Goal: Ask a question

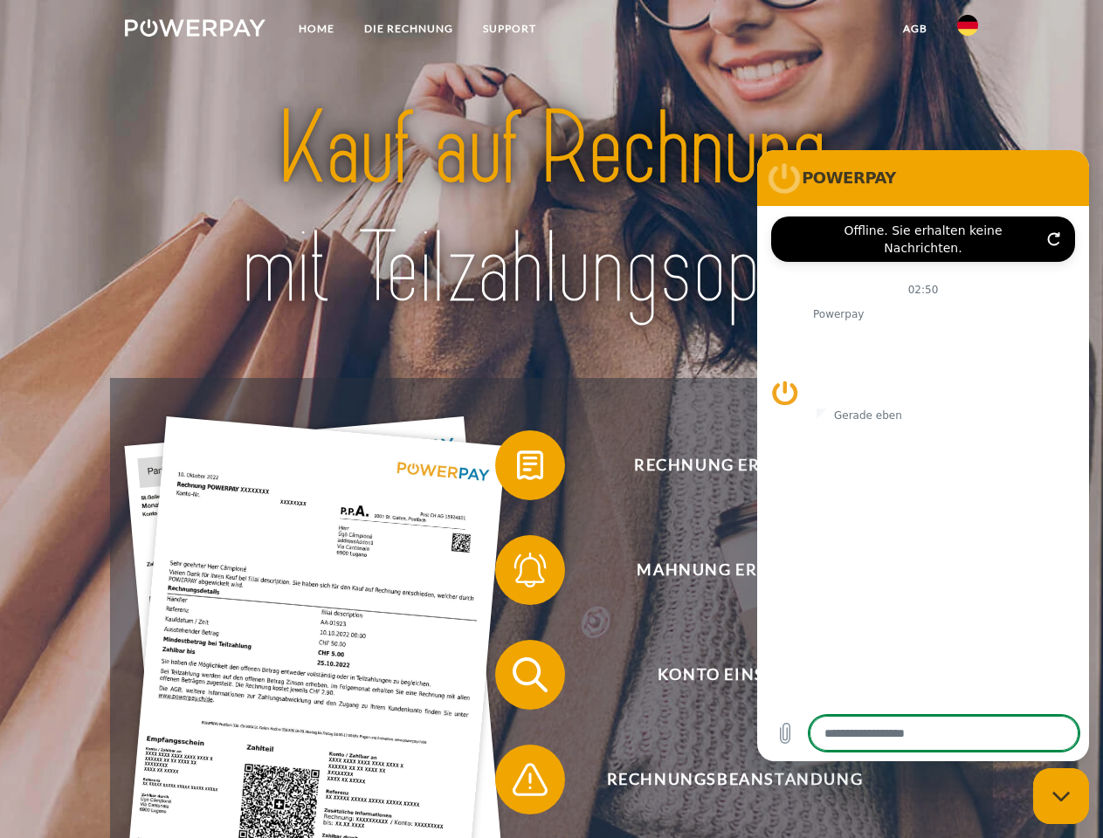
click at [195, 31] on img at bounding box center [195, 27] width 141 height 17
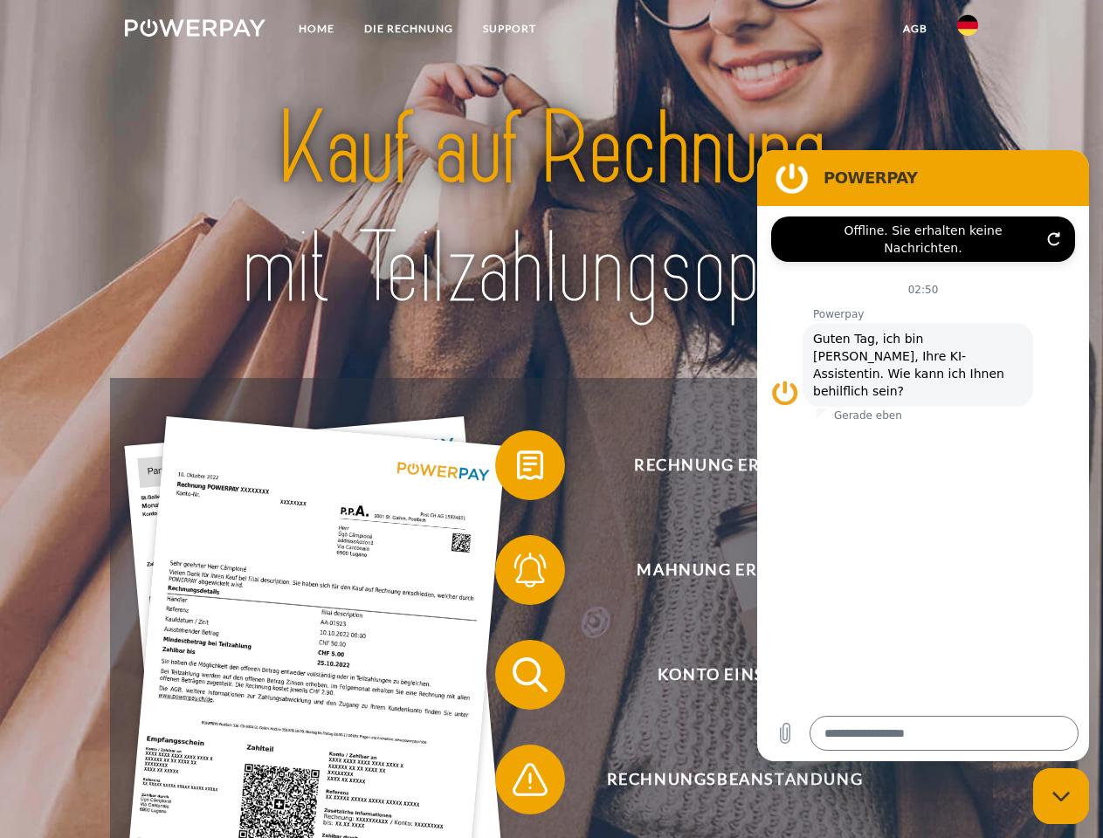
click at [968, 31] on img at bounding box center [967, 25] width 21 height 21
click at [914, 29] on link "agb" at bounding box center [915, 28] width 54 height 31
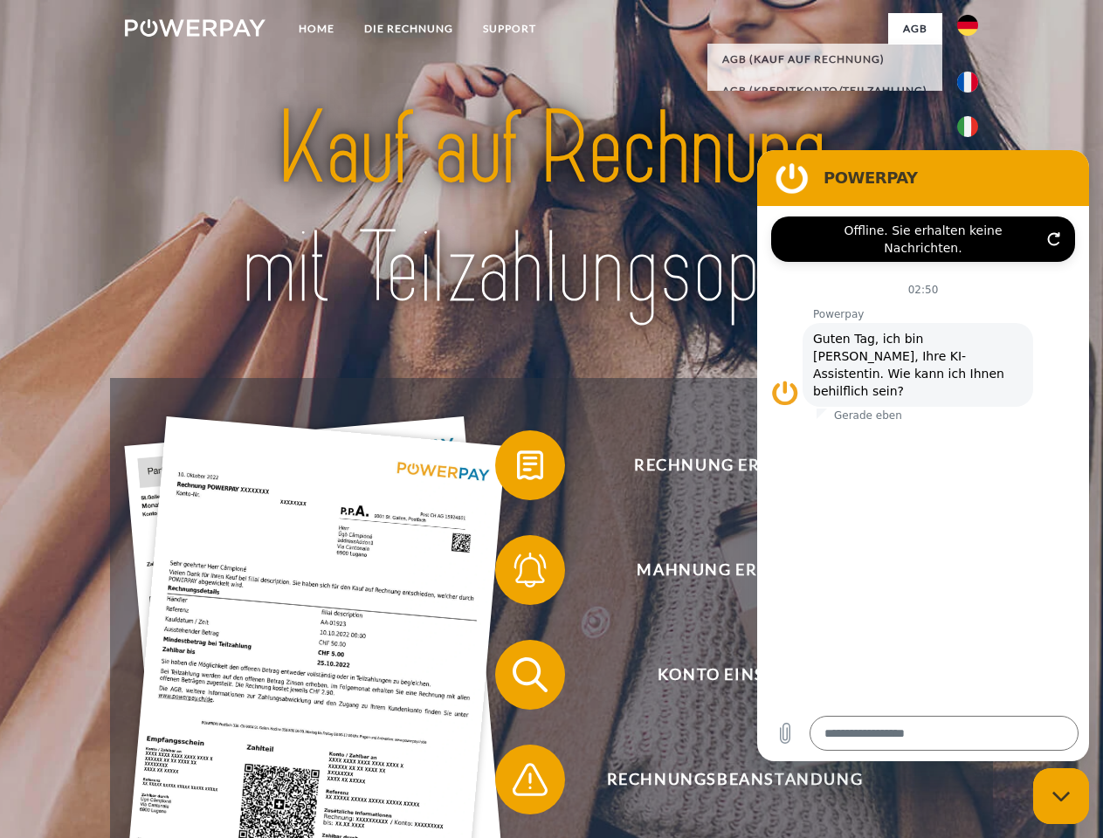
click at [517, 469] on span at bounding box center [503, 465] width 87 height 87
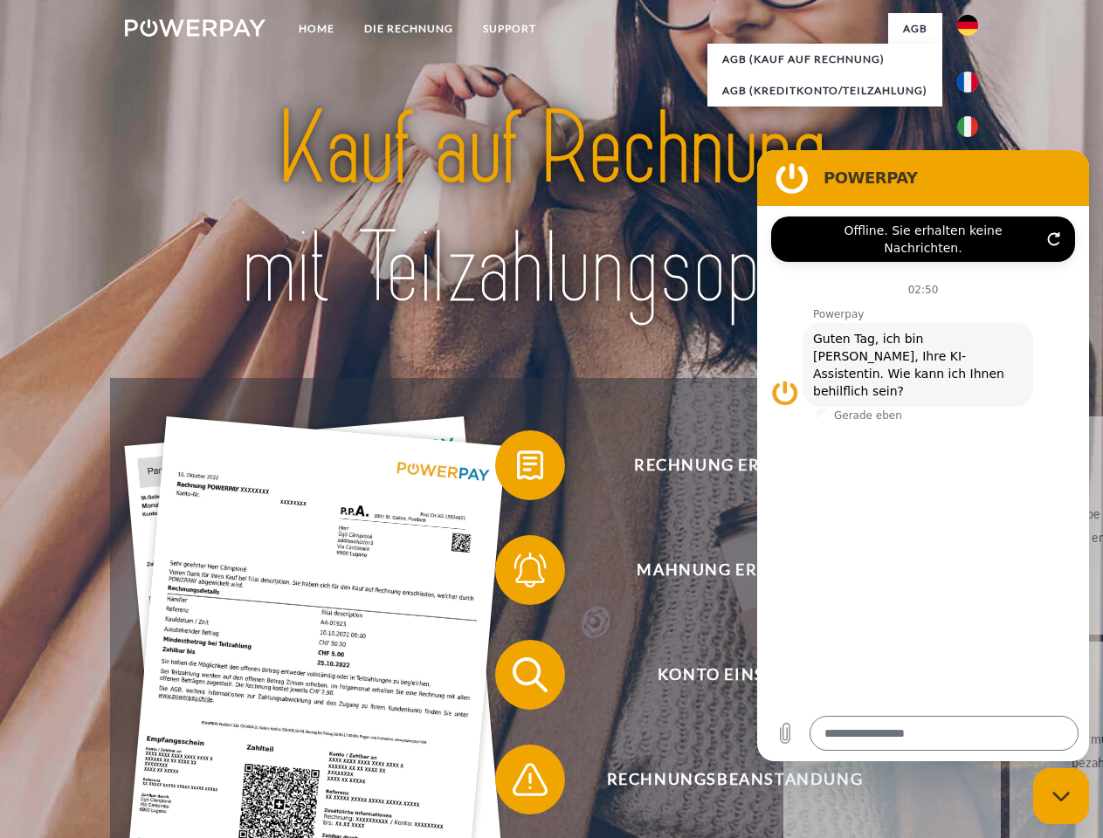
click at [517, 574] on span at bounding box center [503, 570] width 87 height 87
click at [1010, 679] on link "Bis wann muss die Rechnung bezahlt werden?" at bounding box center [1118, 751] width 217 height 218
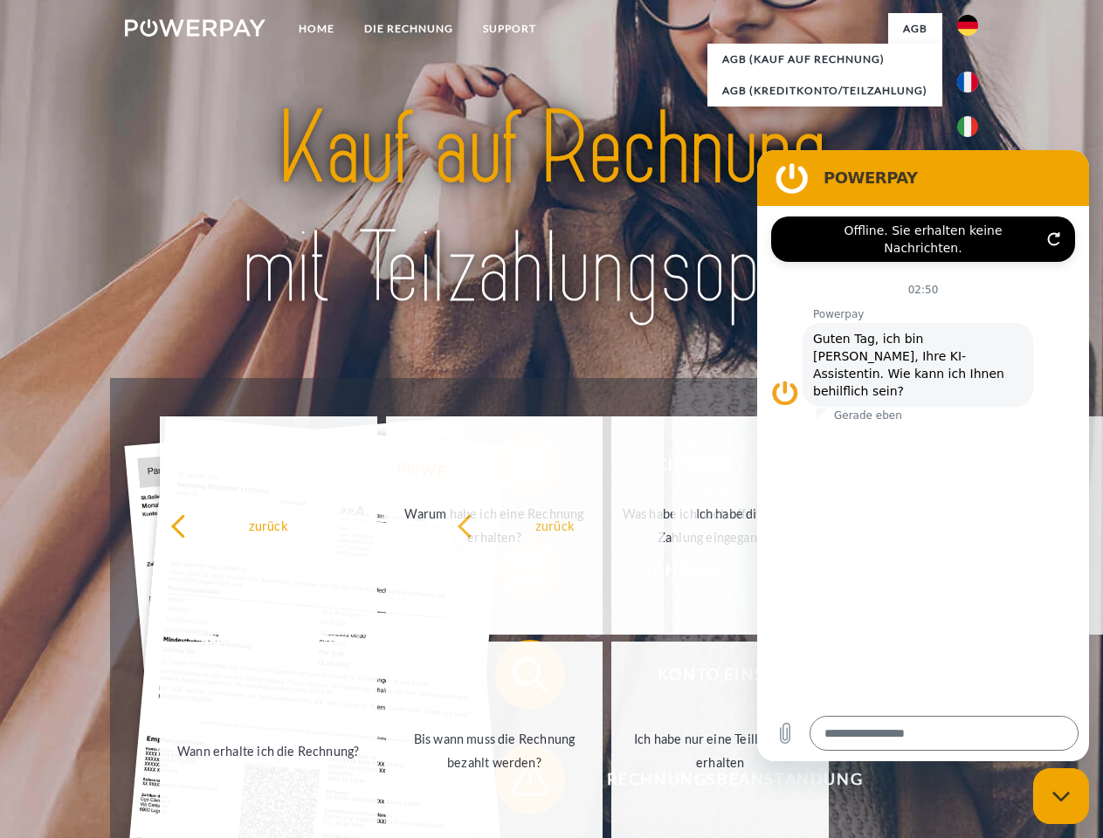
click at [517, 783] on span at bounding box center [503, 779] width 87 height 87
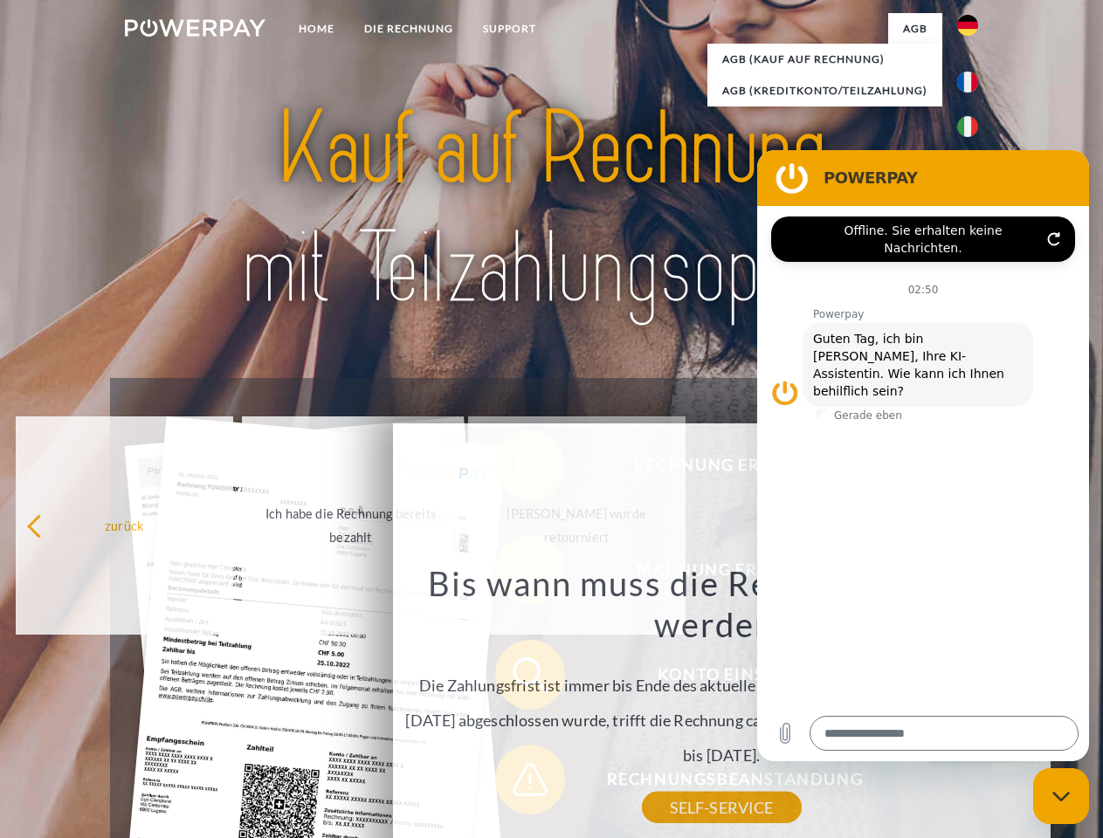
click at [1061, 797] on icon "Messaging-Fenster schließen" at bounding box center [1061, 796] width 18 height 11
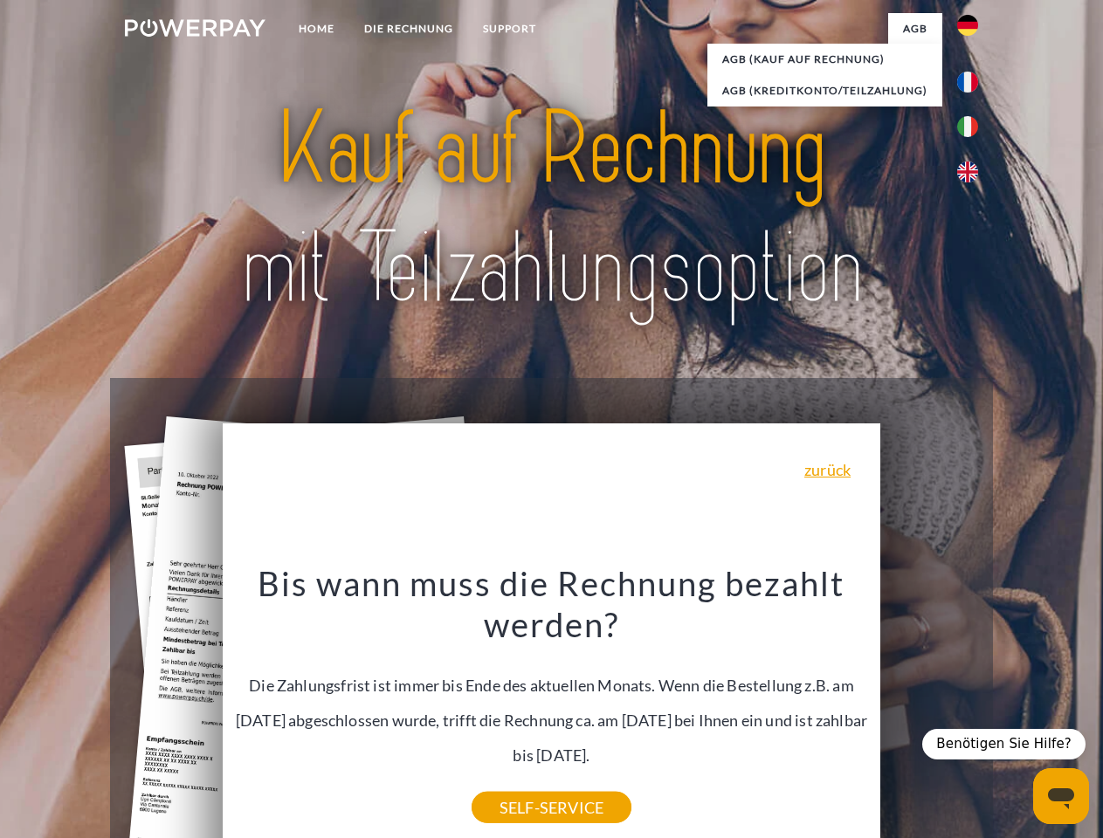
type textarea "*"
